Goal: Find specific page/section: Find specific page/section

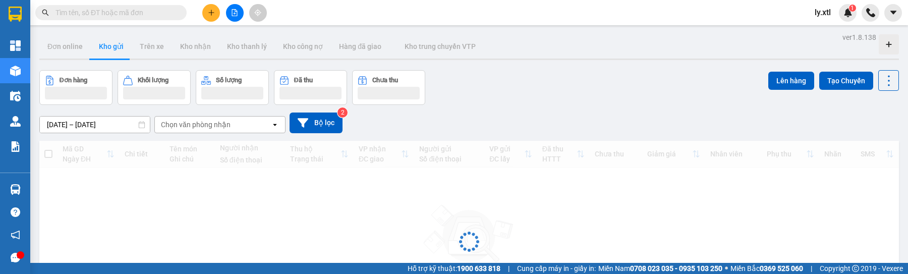
click at [823, 15] on span "ly.xtl" at bounding box center [822, 12] width 32 height 13
click at [826, 29] on span "Đăng xuất" at bounding box center [842, 31] width 42 height 11
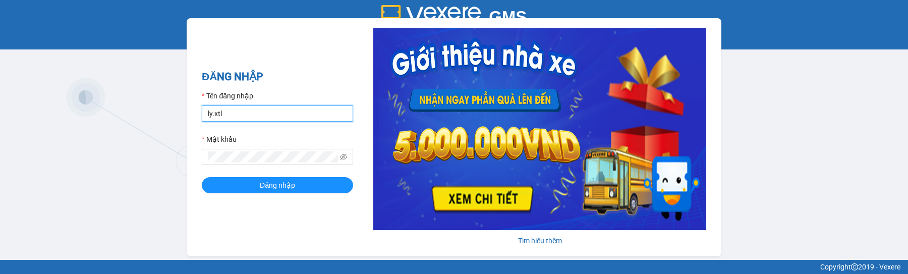
click at [282, 112] on input "ly.xtl" at bounding box center [277, 113] width 151 height 16
type input "thaison.vxr"
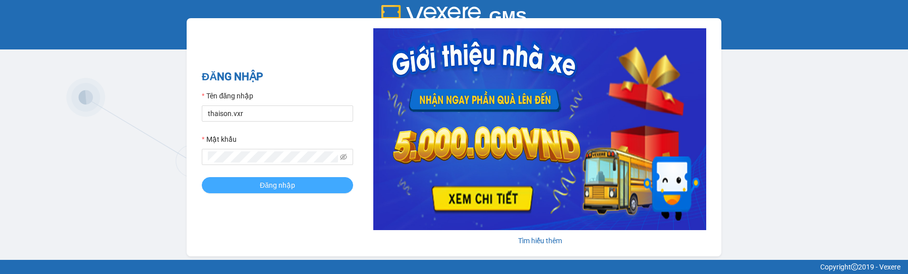
click at [276, 191] on button "Đăng nhập" at bounding box center [277, 185] width 151 height 16
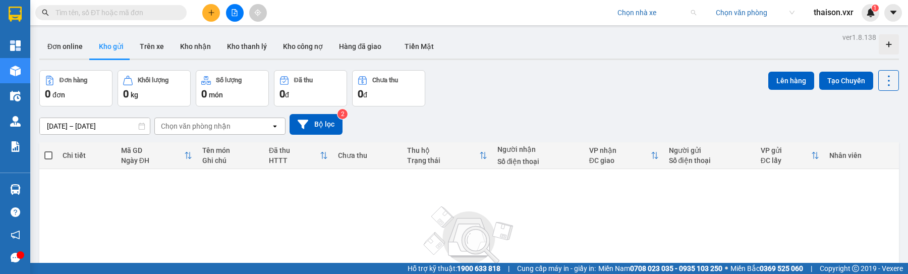
click at [672, 16] on input "search" at bounding box center [653, 12] width 72 height 15
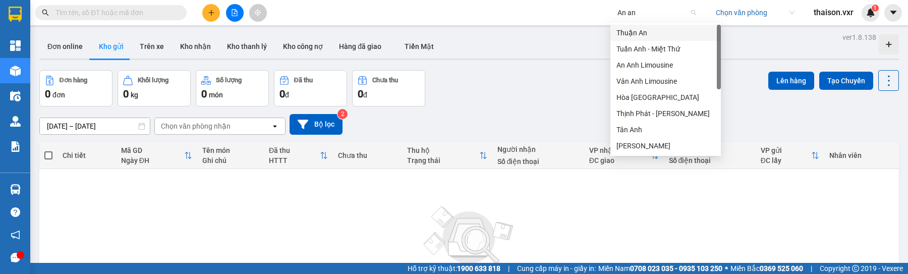
type input "An anh"
click at [662, 51] on div "An Anh Limousine" at bounding box center [665, 48] width 98 height 11
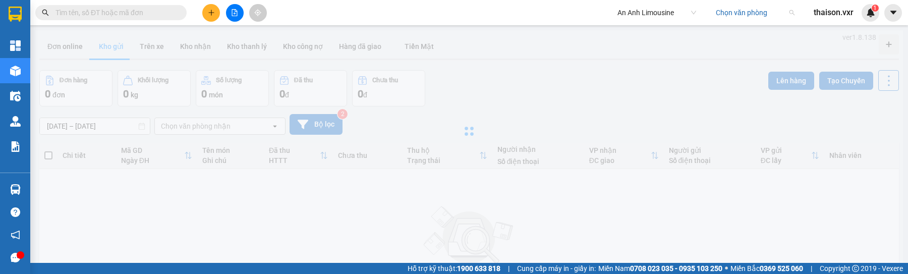
click at [762, 12] on input "search" at bounding box center [752, 12] width 72 height 15
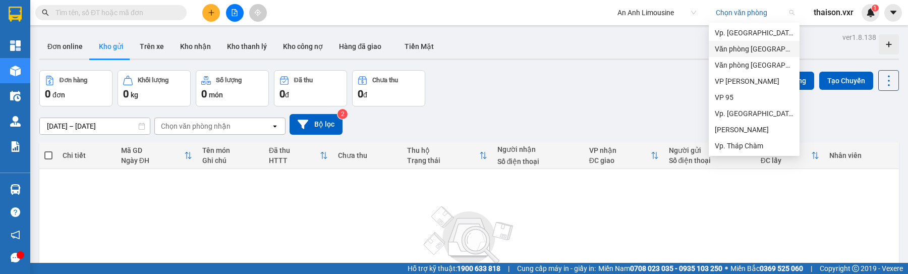
click at [725, 48] on div "Văn phòng [GEOGRAPHIC_DATA]" at bounding box center [754, 48] width 79 height 11
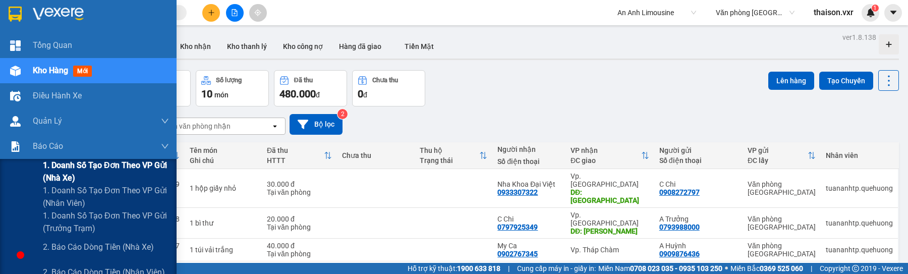
click at [75, 178] on span "1. Doanh số tạo đơn theo VP gửi (nhà xe)" at bounding box center [106, 171] width 126 height 25
